Goal: Information Seeking & Learning: Learn about a topic

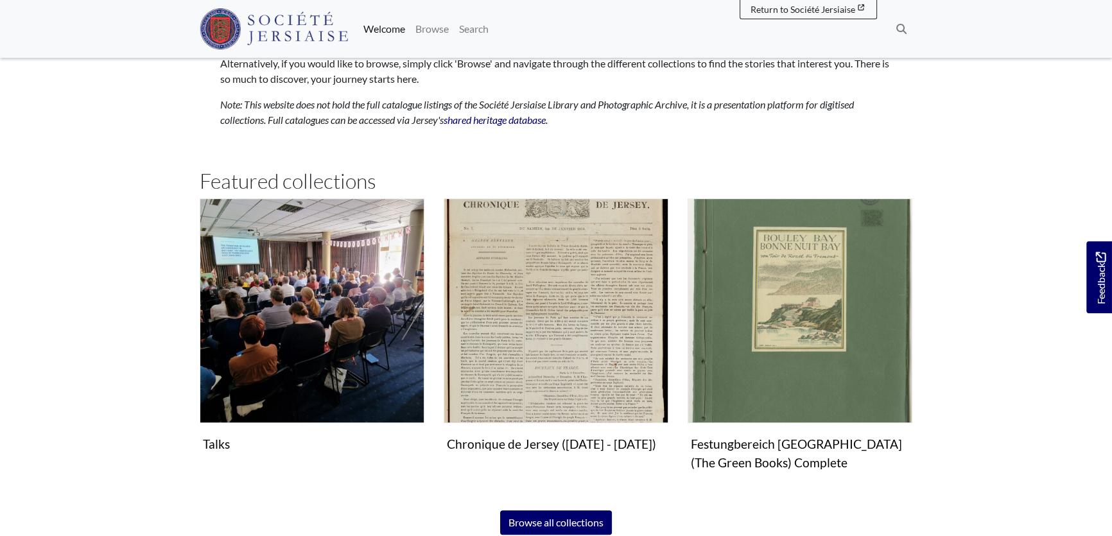
scroll to position [875, 0]
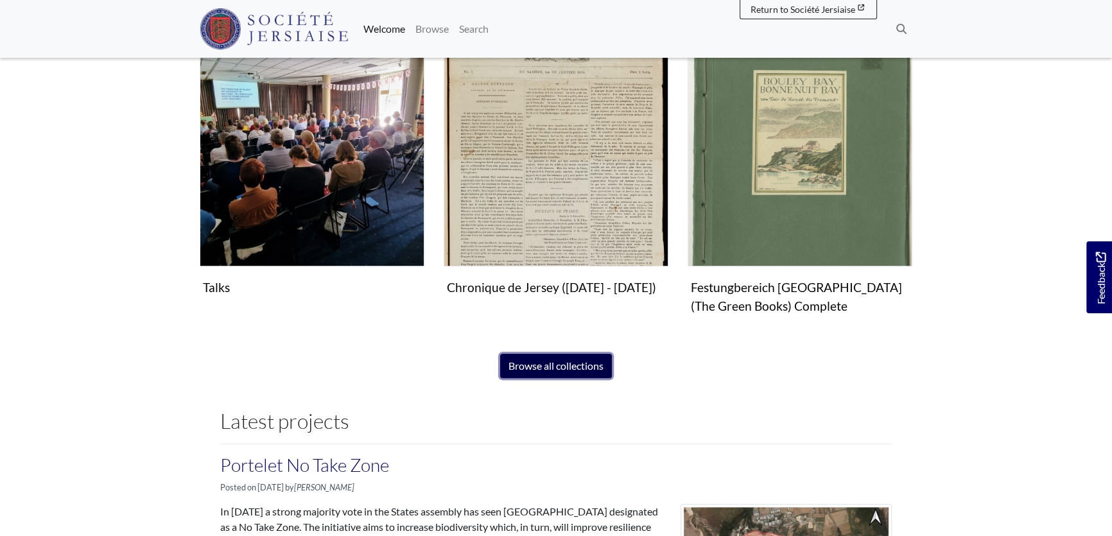
click at [583, 362] on link "Browse all collections" at bounding box center [556, 366] width 112 height 24
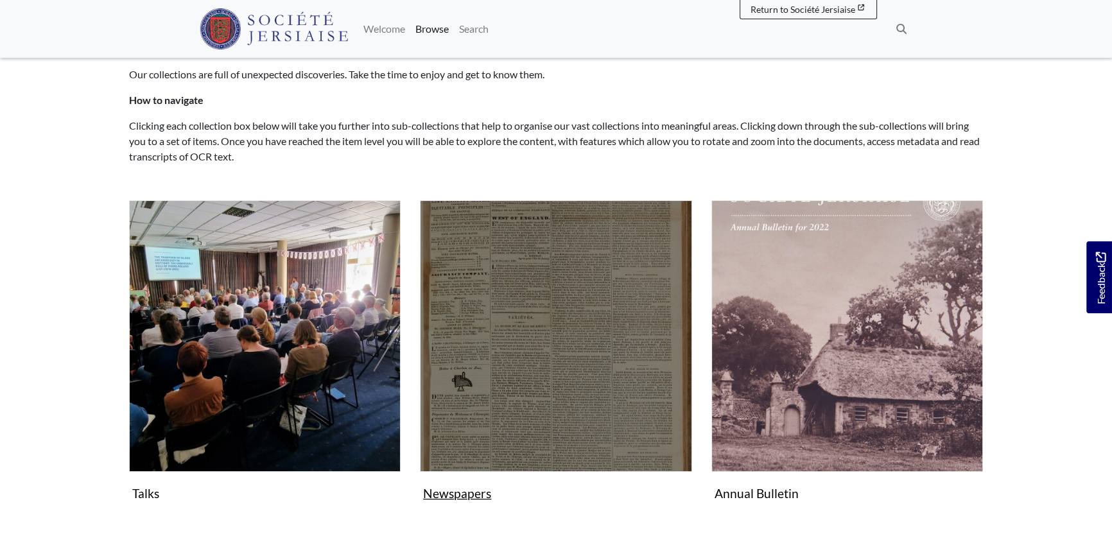
scroll to position [233, 0]
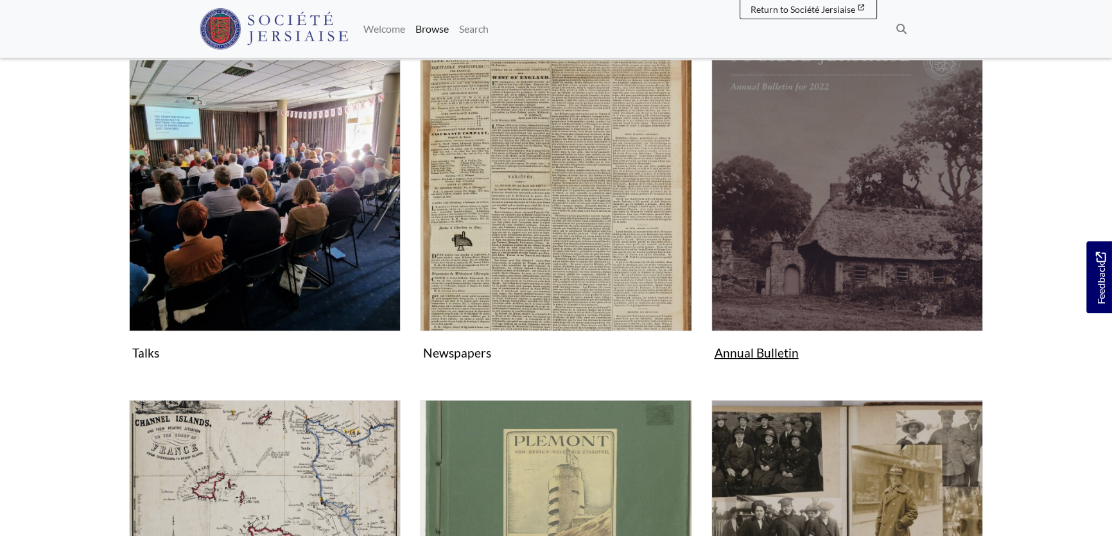
click at [835, 270] on img "Subcollection" at bounding box center [847, 196] width 272 height 272
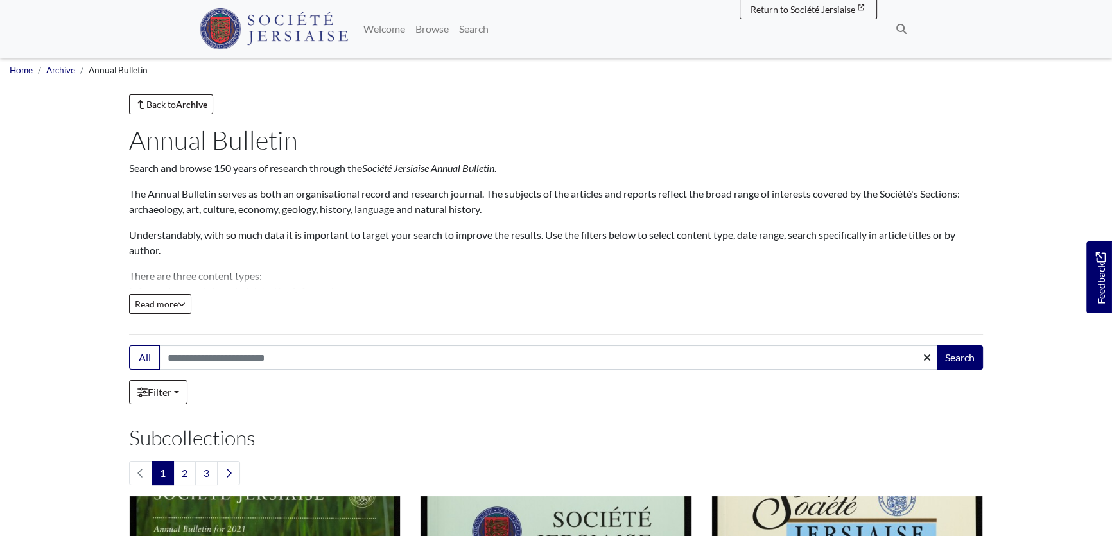
scroll to position [408, 0]
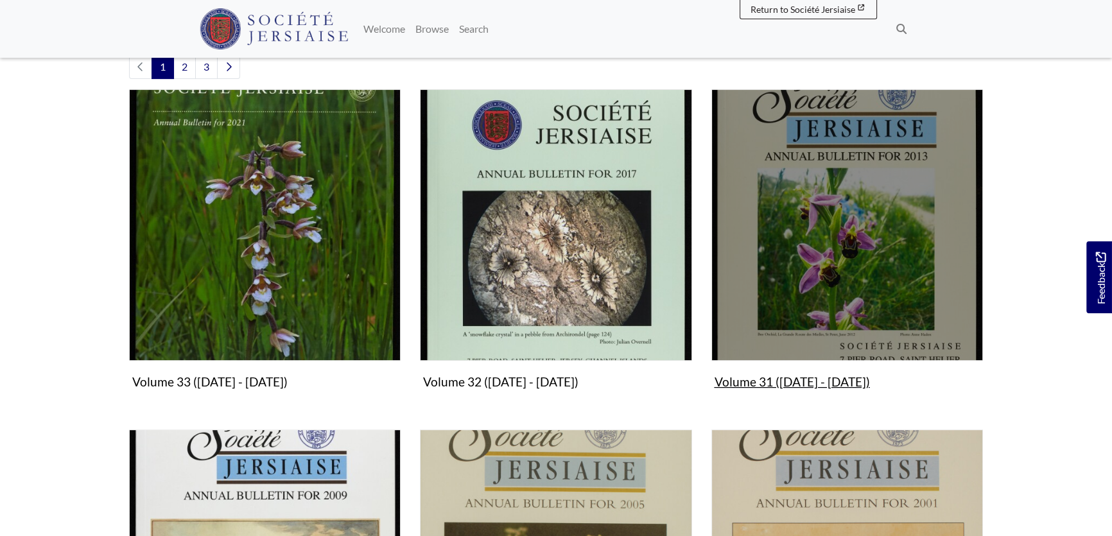
click at [811, 301] on img "Subcollection" at bounding box center [847, 225] width 272 height 272
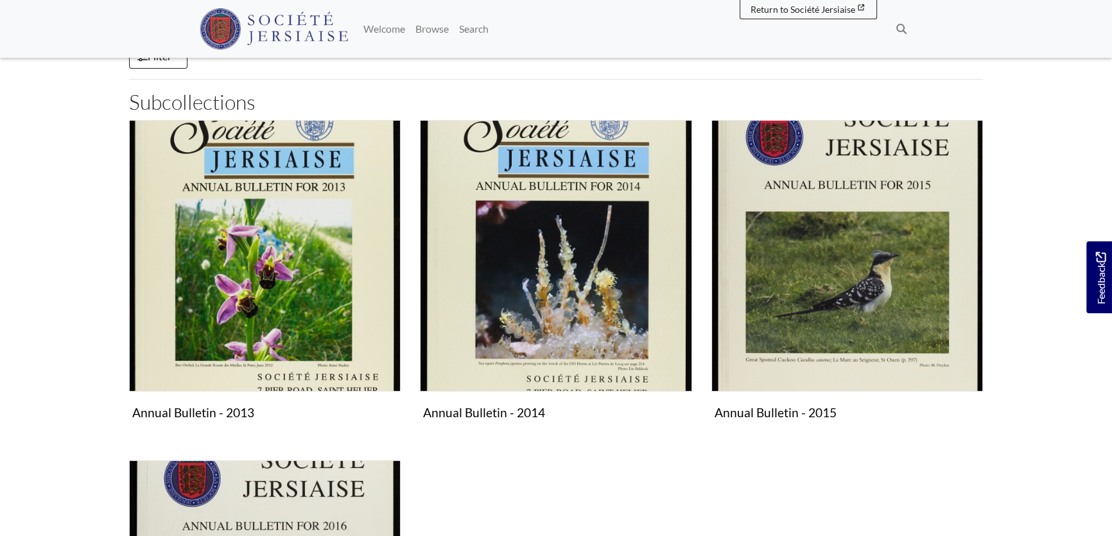
scroll to position [291, 0]
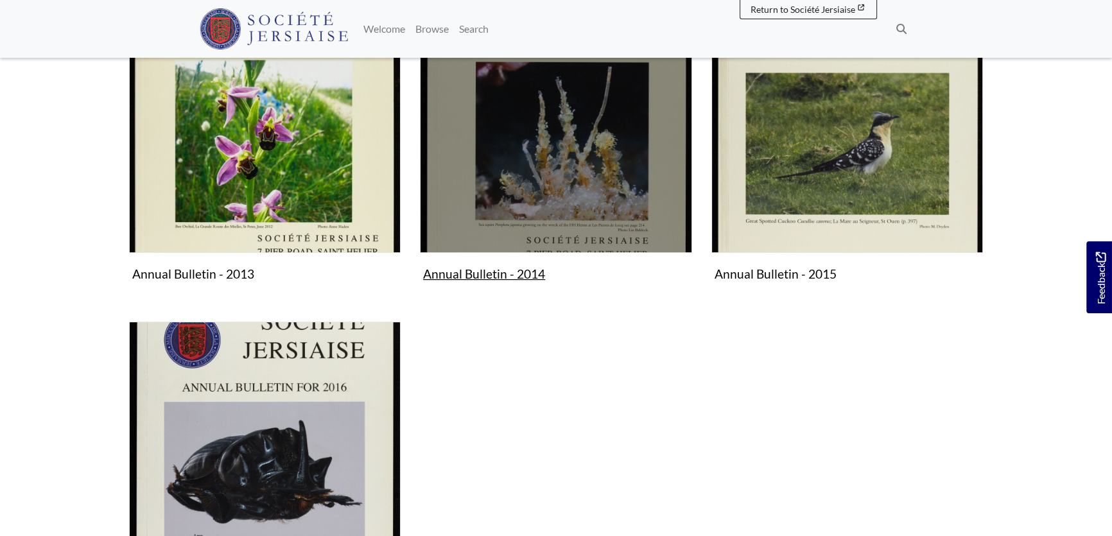
click at [573, 207] on img "Subcollection" at bounding box center [556, 117] width 272 height 272
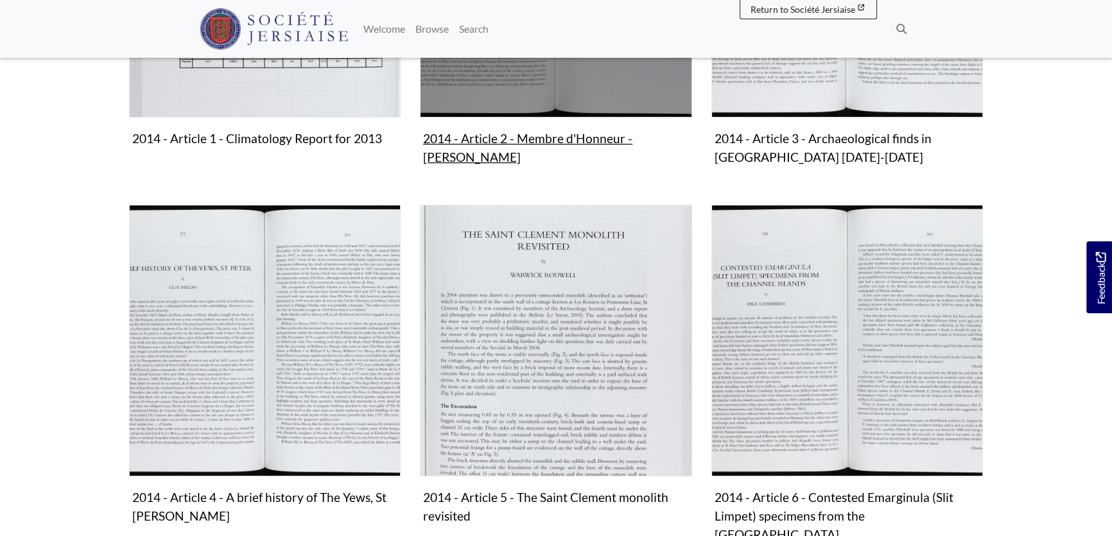
scroll to position [758, 0]
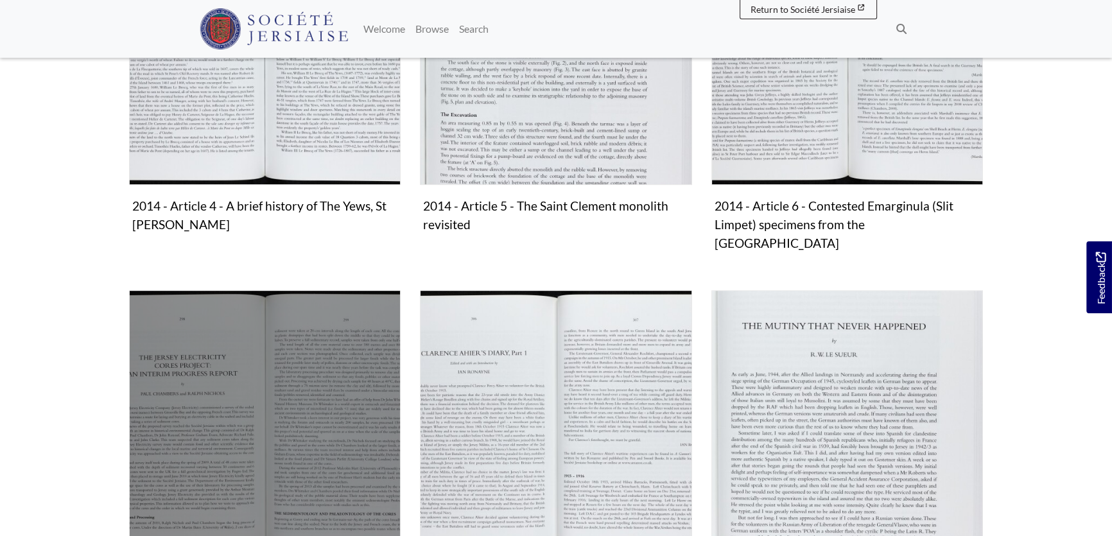
click at [268, 325] on img "Subcollection" at bounding box center [265, 426] width 272 height 272
